Goal: Contribute content: Add original content to the website for others to see

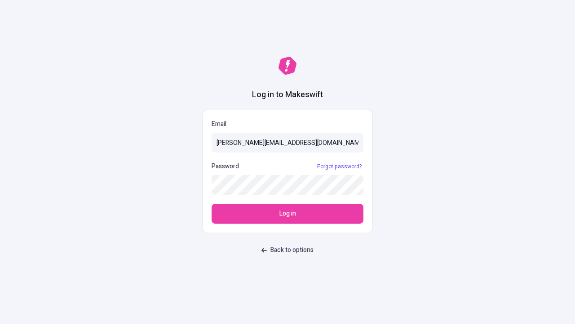
type input "[PERSON_NAME][EMAIL_ADDRESS][DOMAIN_NAME]"
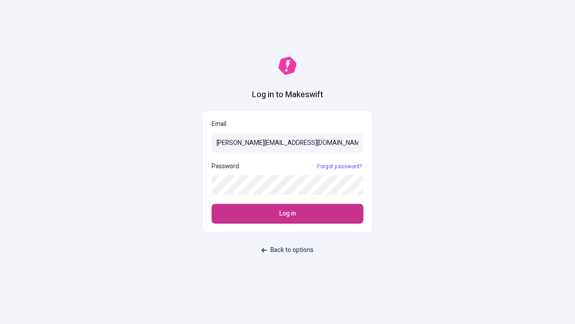
click at [288, 214] on span "Log in" at bounding box center [288, 214] width 17 height 10
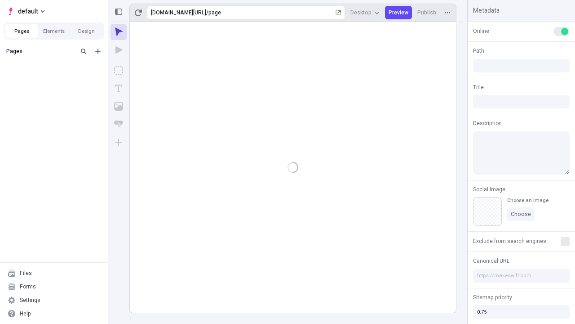
type input "/page"
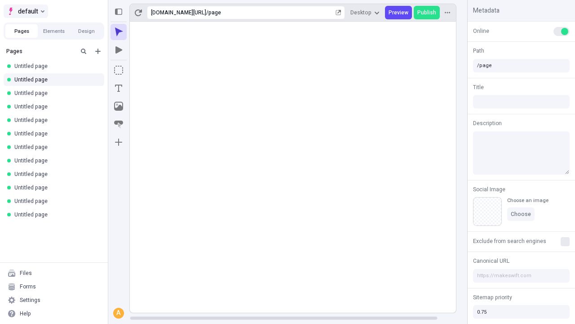
click at [25, 11] on span "default" at bounding box center [28, 11] width 20 height 11
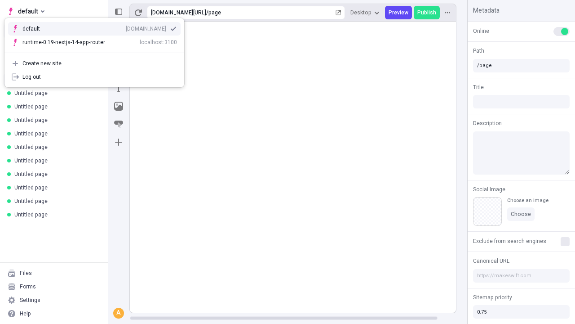
click at [126, 27] on div "qee9k4dy7d.staging.makeswift.site" at bounding box center [146, 28] width 40 height 7
click at [98, 51] on icon "Add new" at bounding box center [97, 51] width 5 height 5
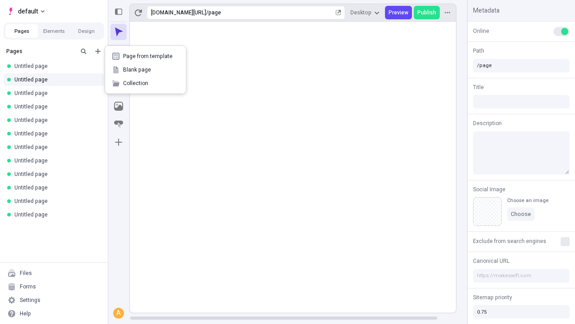
click at [146, 70] on span "Blank page" at bounding box center [151, 69] width 56 height 7
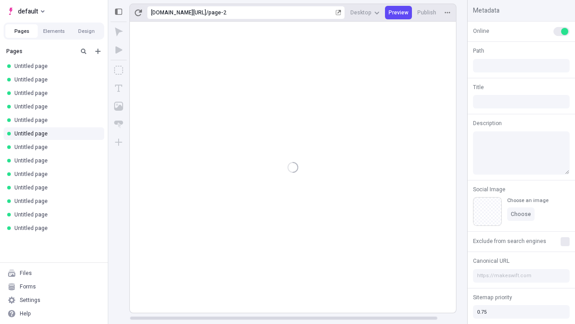
type input "/page-2"
click at [119, 70] on icon "Box" at bounding box center [118, 70] width 9 height 9
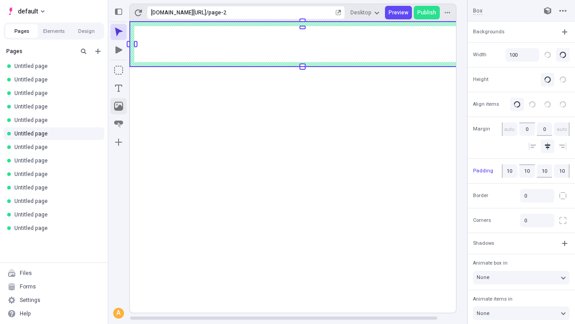
click at [119, 106] on icon "Image" at bounding box center [118, 106] width 9 height 9
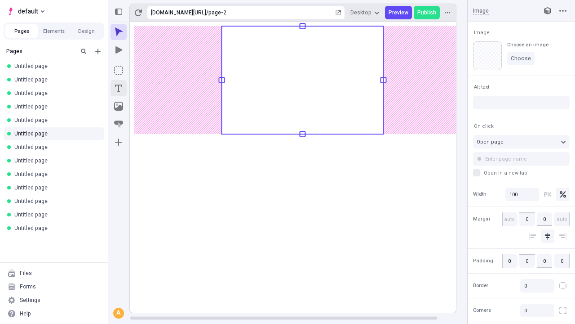
click at [119, 88] on icon "Text" at bounding box center [118, 88] width 7 height 7
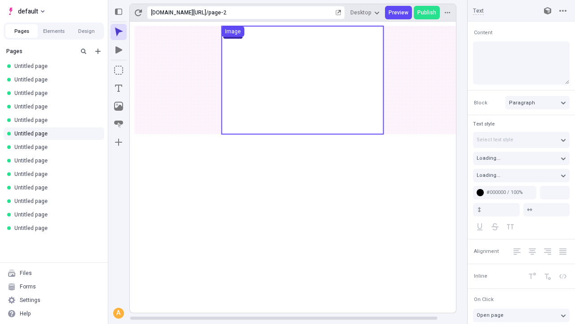
type input "18"
type input "1.5"
type textarea "Fungibly incubate next-generation infrastructures, then rapidiously evolve prem…"
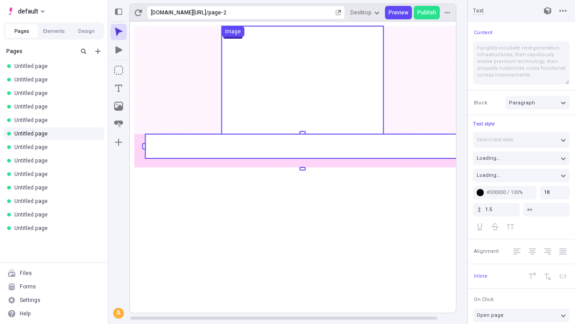
click at [302, 146] on rect at bounding box center [302, 146] width 315 height 24
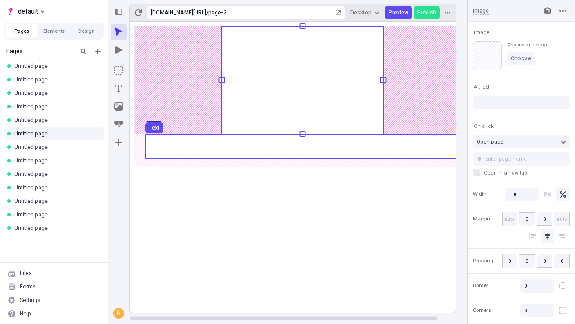
click at [302, 146] on use at bounding box center [302, 146] width 315 height 24
click at [302, 146] on rect at bounding box center [303, 167] width 346 height 291
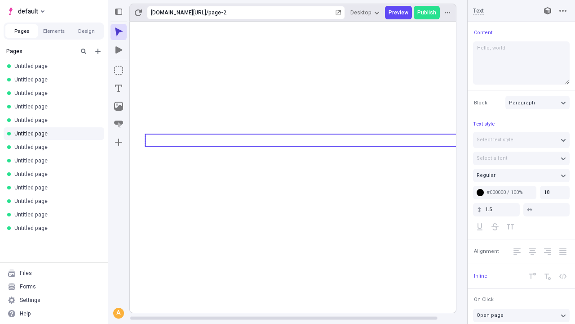
type textarea "Hello, world!"
click at [119, 106] on icon "Image" at bounding box center [118, 106] width 9 height 9
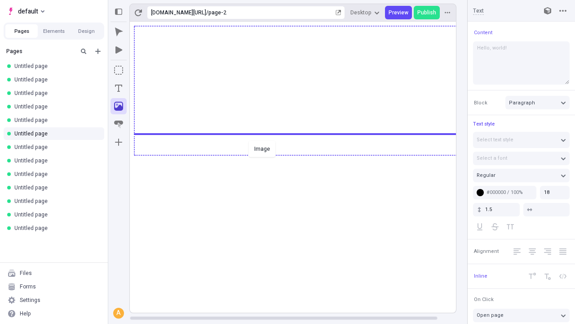
click at [302, 154] on div "Image" at bounding box center [287, 162] width 575 height 324
